Goal: Transaction & Acquisition: Purchase product/service

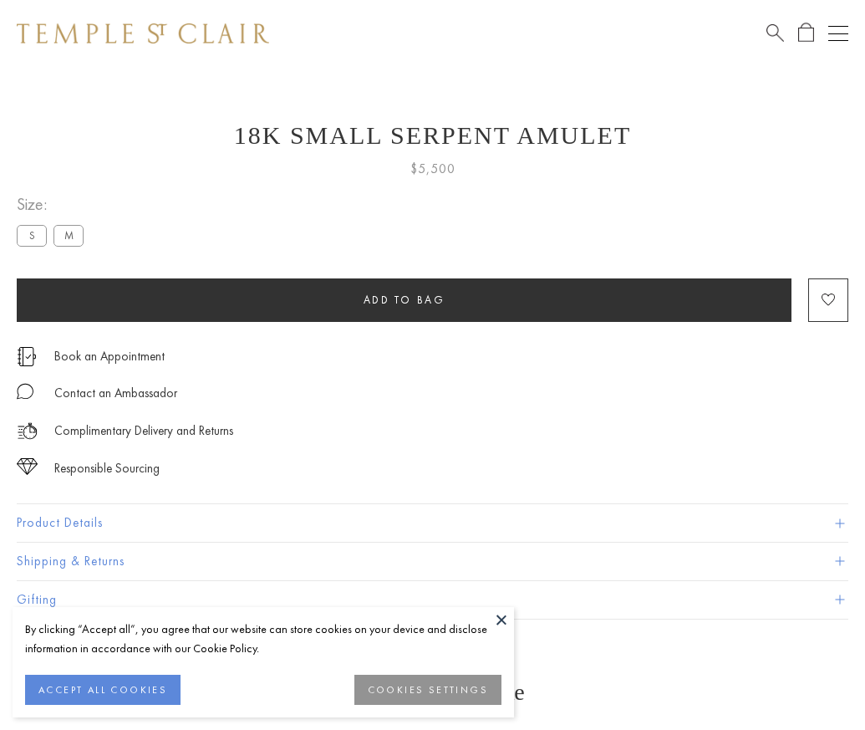
click at [404, 299] on span "Add to bag" at bounding box center [405, 300] width 82 height 14
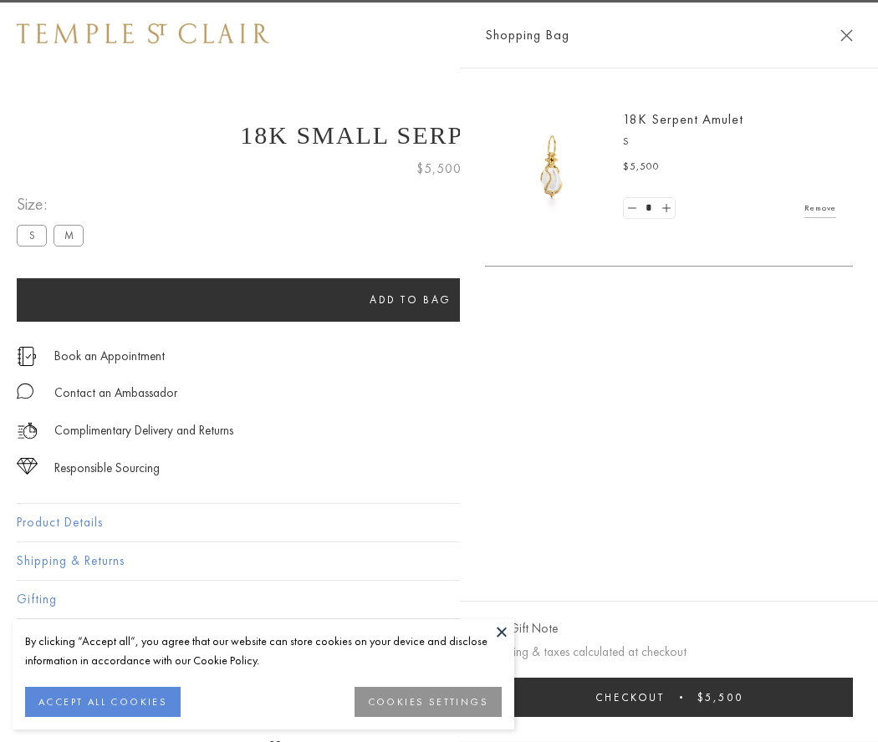
click at [664, 697] on span "Checkout" at bounding box center [629, 697] width 69 height 14
